Goal: Leave review/rating: Share an evaluation or opinion about a product, service, or content

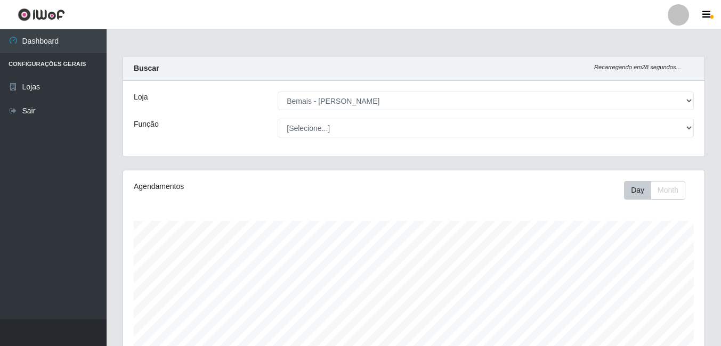
select select "230"
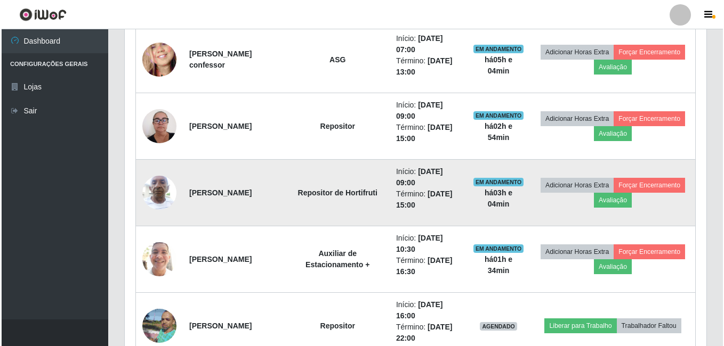
scroll to position [385, 0]
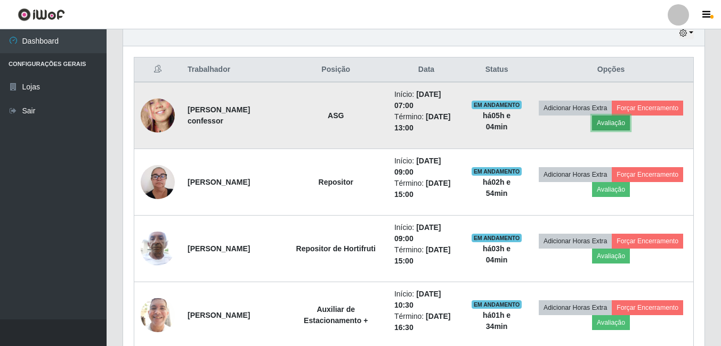
click at [630, 124] on button "Avaliação" at bounding box center [611, 123] width 38 height 15
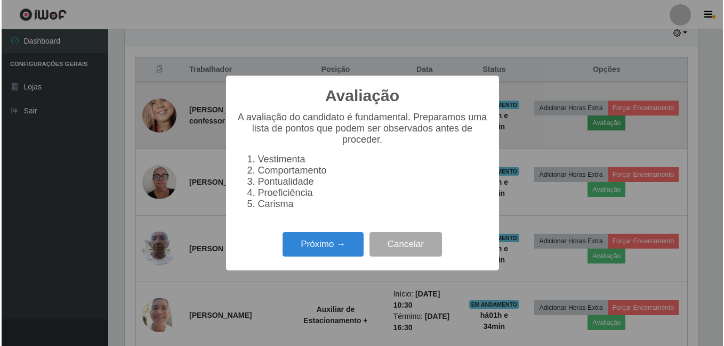
scroll to position [221, 576]
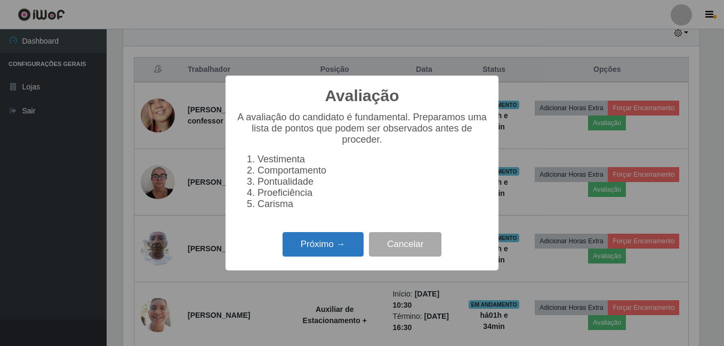
click at [348, 255] on button "Próximo →" at bounding box center [322, 244] width 81 height 25
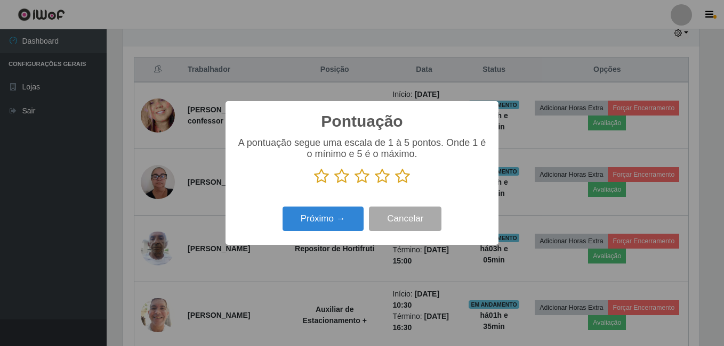
click at [401, 179] on icon at bounding box center [402, 176] width 15 height 16
click at [395, 184] on input "radio" at bounding box center [395, 184] width 0 height 0
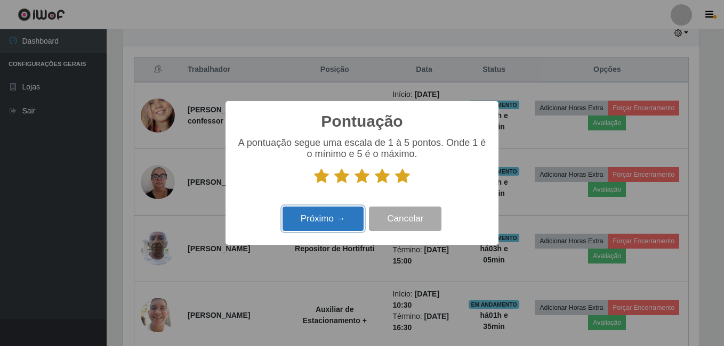
click at [323, 225] on button "Próximo →" at bounding box center [322, 219] width 81 height 25
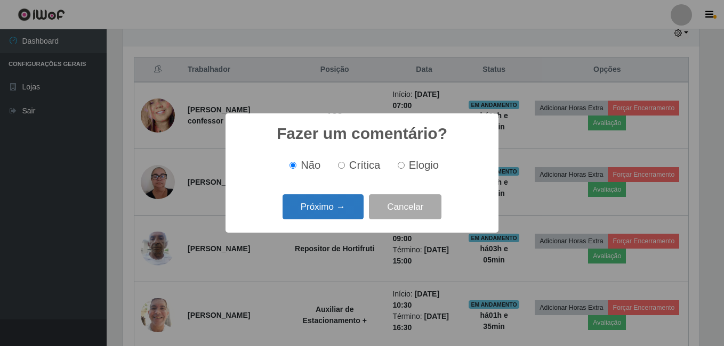
click at [318, 215] on button "Próximo →" at bounding box center [322, 207] width 81 height 25
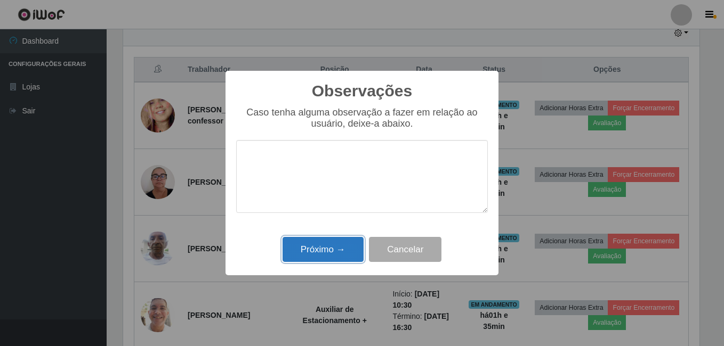
click at [340, 252] on button "Próximo →" at bounding box center [322, 249] width 81 height 25
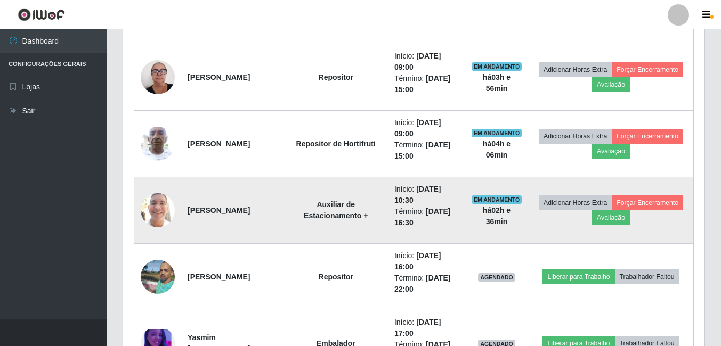
scroll to position [491, 0]
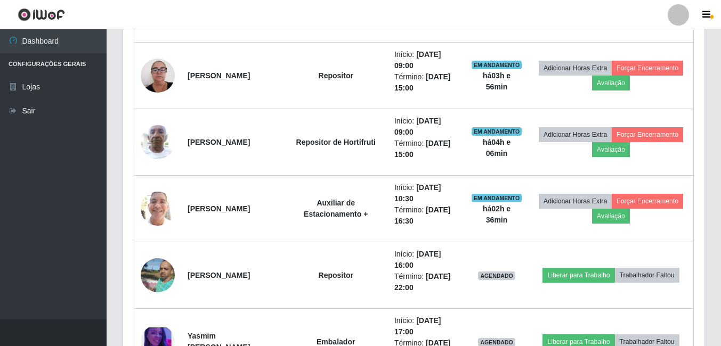
click at [702, 88] on div "Trabalhador Posição Data Status Opções [PERSON_NAME] confessor ASG Início: [DAT…" at bounding box center [414, 296] width 582 height 713
click at [189, 23] on header "Perfil Alterar Senha Sair" at bounding box center [360, 14] width 721 height 29
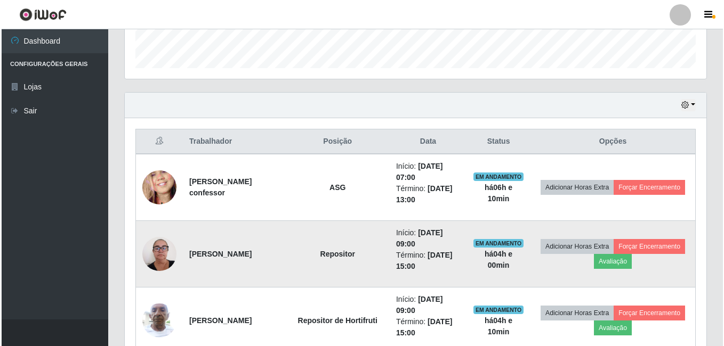
scroll to position [332, 0]
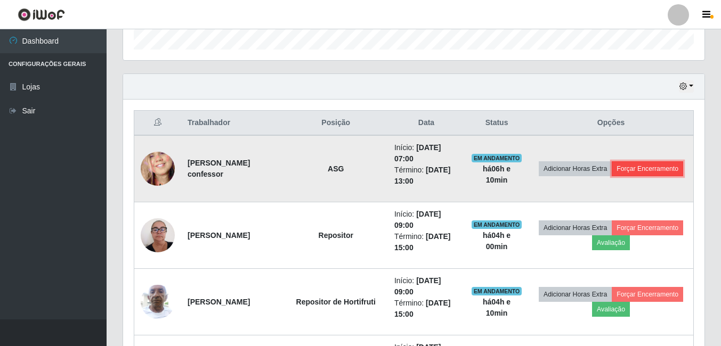
click at [612, 176] on button "Forçar Encerramento" at bounding box center [647, 168] width 71 height 15
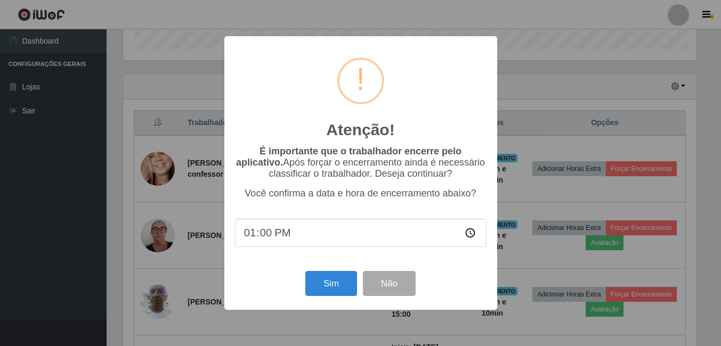
scroll to position [221, 576]
click at [339, 292] on button "Sim" at bounding box center [332, 283] width 52 height 25
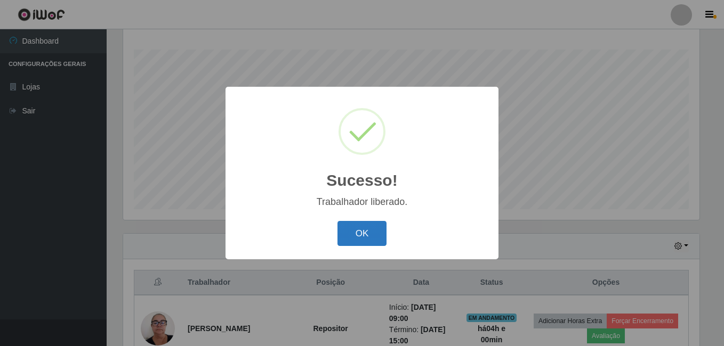
click at [358, 238] on button "OK" at bounding box center [362, 233] width 50 height 25
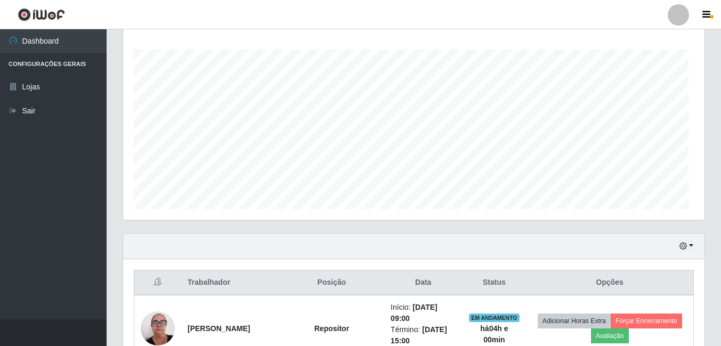
scroll to position [221, 582]
